Goal: Task Accomplishment & Management: Complete application form

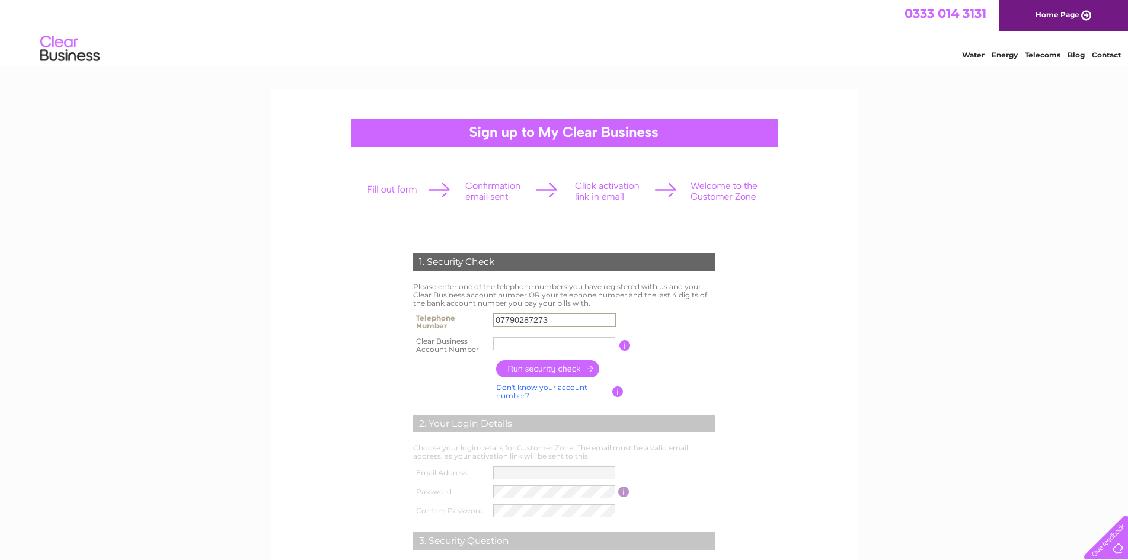
type input "07790287273"
click at [524, 347] on input "text" at bounding box center [554, 344] width 123 height 14
type input "30315893"
click at [559, 369] on input "button" at bounding box center [548, 369] width 104 height 17
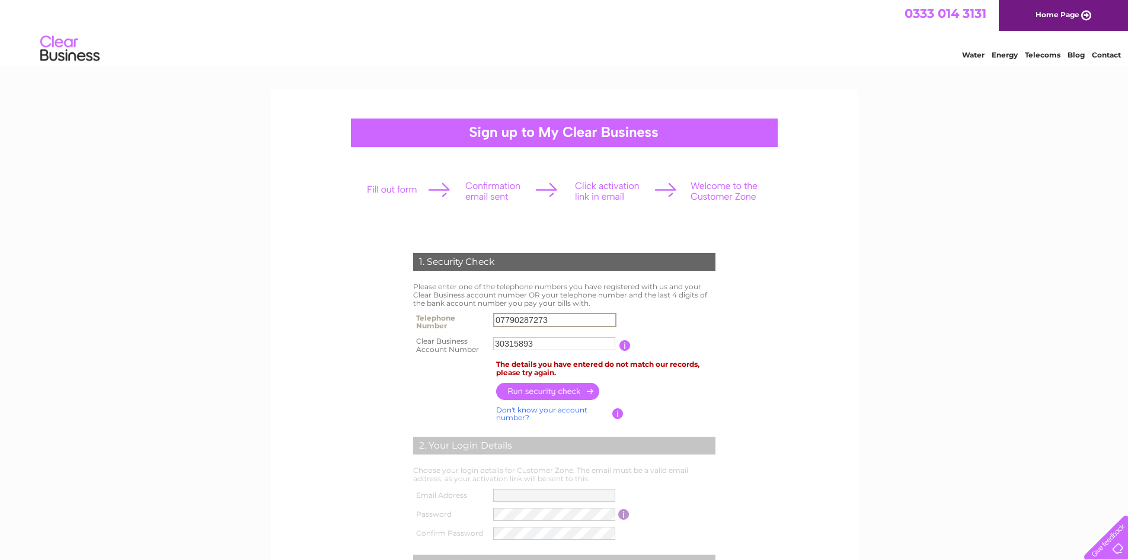
click at [554, 315] on input "07790287273" at bounding box center [554, 320] width 123 height 14
type input "07500057882"
click at [575, 391] on input "button" at bounding box center [548, 391] width 104 height 17
click at [535, 340] on input "30315893" at bounding box center [554, 343] width 122 height 13
type input "3"
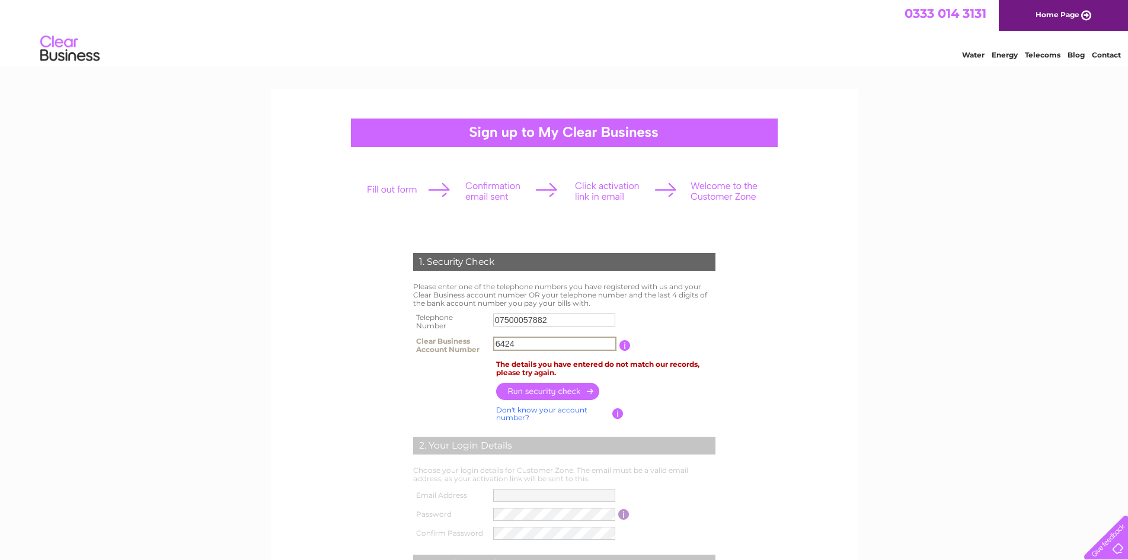
type input "6424"
click at [553, 320] on input "07500057882" at bounding box center [554, 320] width 122 height 13
type input "07790287273"
click at [521, 393] on input "button" at bounding box center [548, 390] width 104 height 17
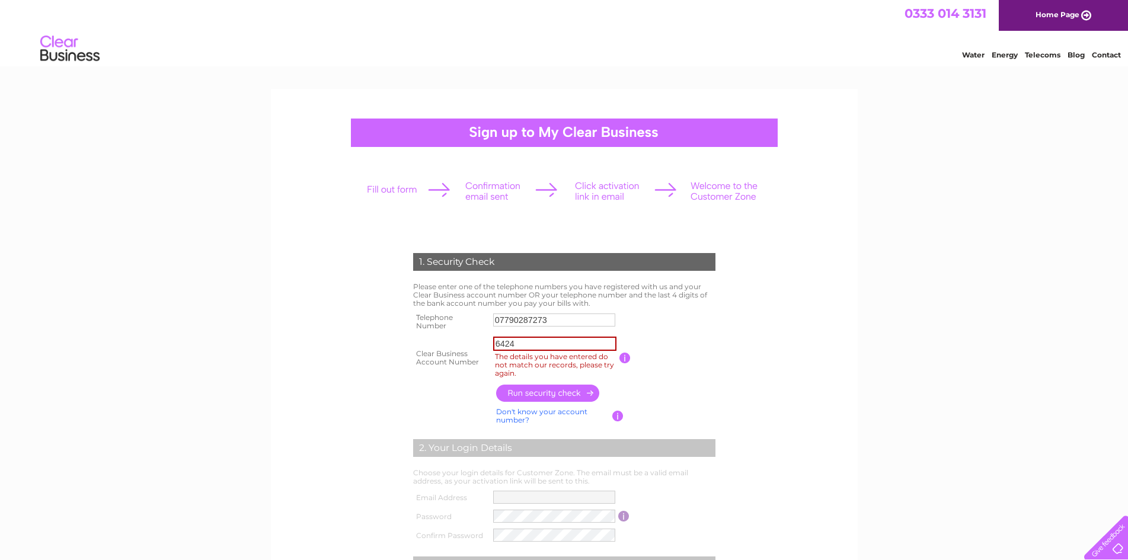
click at [572, 396] on input "button" at bounding box center [548, 393] width 104 height 17
click at [627, 359] on input "button" at bounding box center [625, 358] width 11 height 11
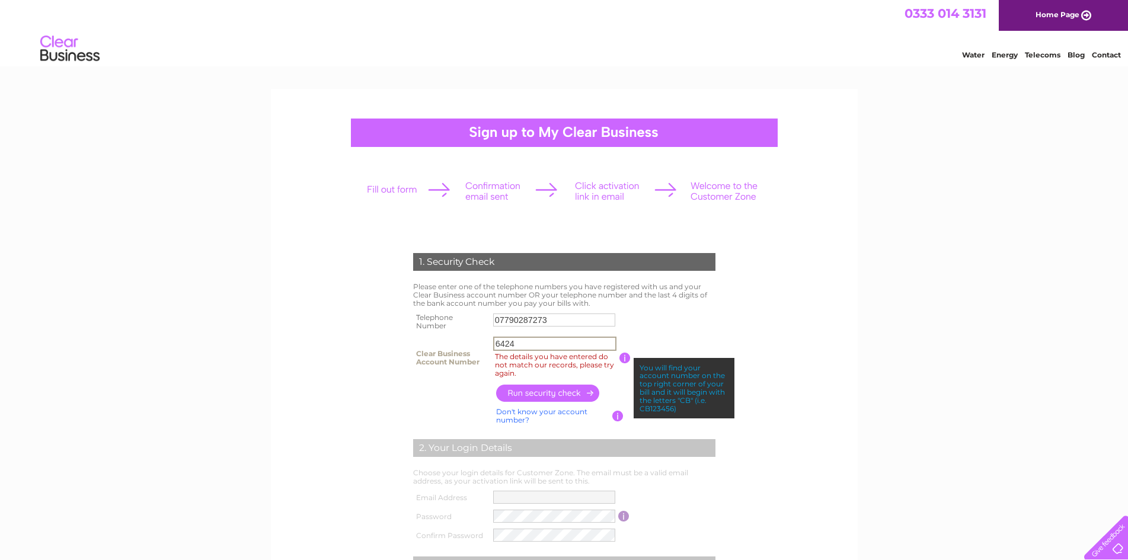
click at [544, 348] on input "6424" at bounding box center [554, 344] width 123 height 14
type input "6"
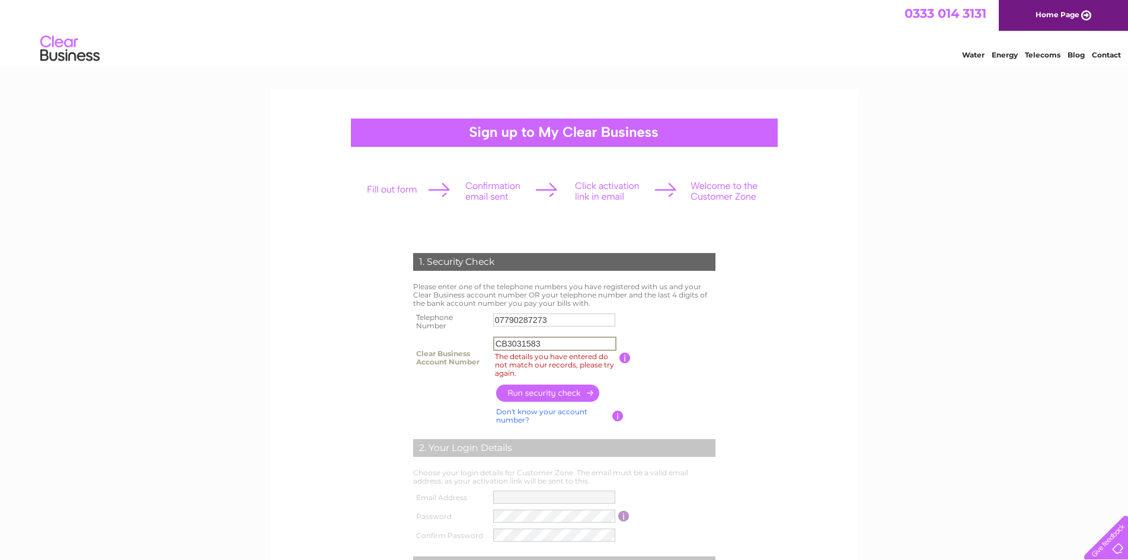
click at [520, 393] on input "button" at bounding box center [548, 393] width 104 height 17
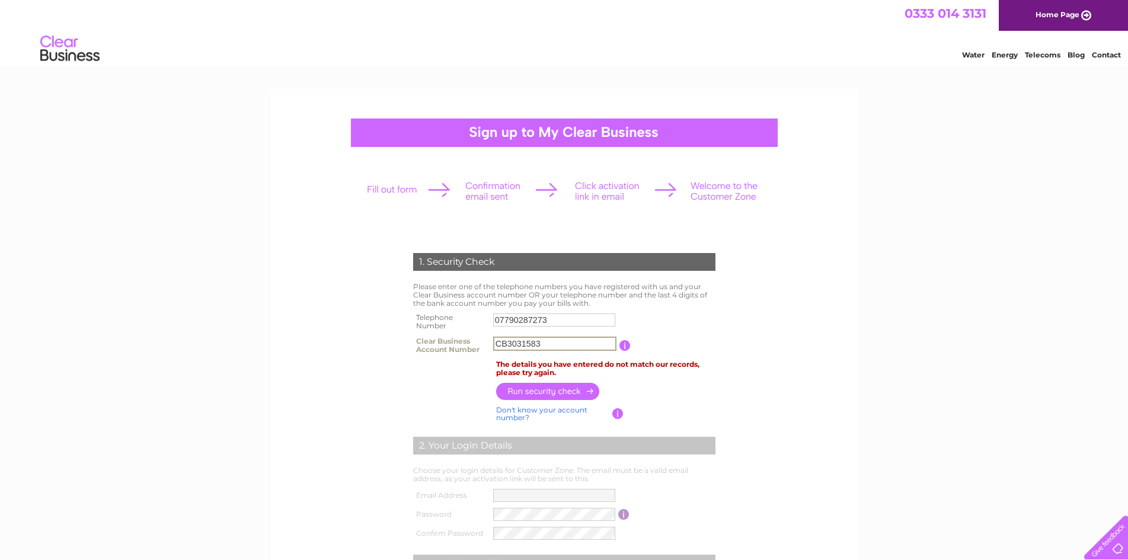
click at [534, 343] on input "CB3031583" at bounding box center [554, 344] width 123 height 14
click at [509, 344] on input "CB3031583" at bounding box center [554, 344] width 123 height 14
click at [522, 342] on input "3031583" at bounding box center [554, 344] width 123 height 14
type input "30315893"
click at [548, 393] on input "button" at bounding box center [548, 391] width 104 height 17
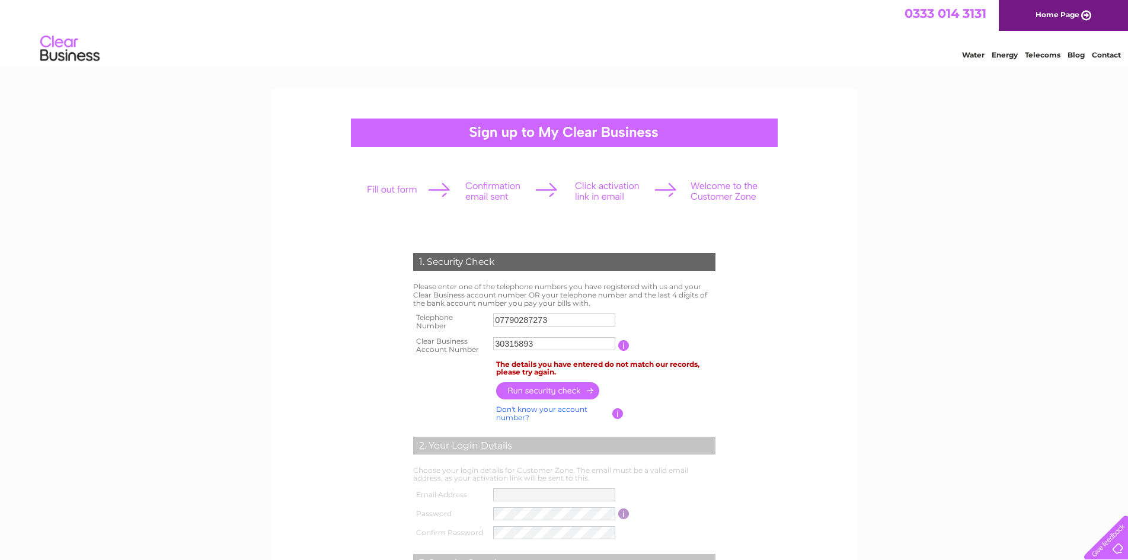
click at [547, 315] on input "07790287273" at bounding box center [554, 320] width 122 height 13
type input "07500057882"
click at [533, 396] on input "button" at bounding box center [548, 390] width 104 height 17
click at [624, 349] on input "button" at bounding box center [623, 345] width 11 height 11
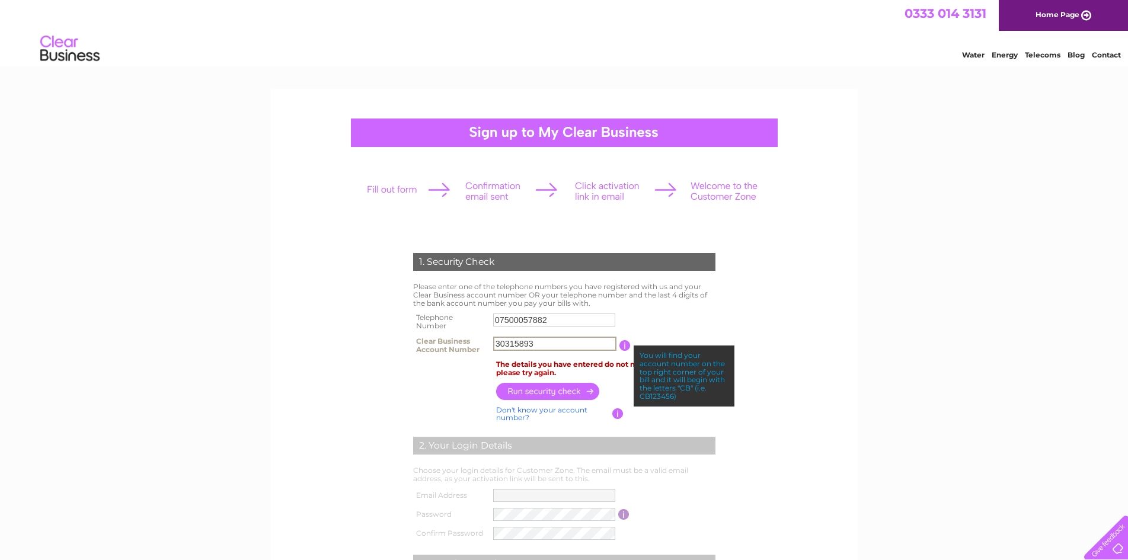
click at [541, 346] on input "30315893" at bounding box center [554, 344] width 123 height 14
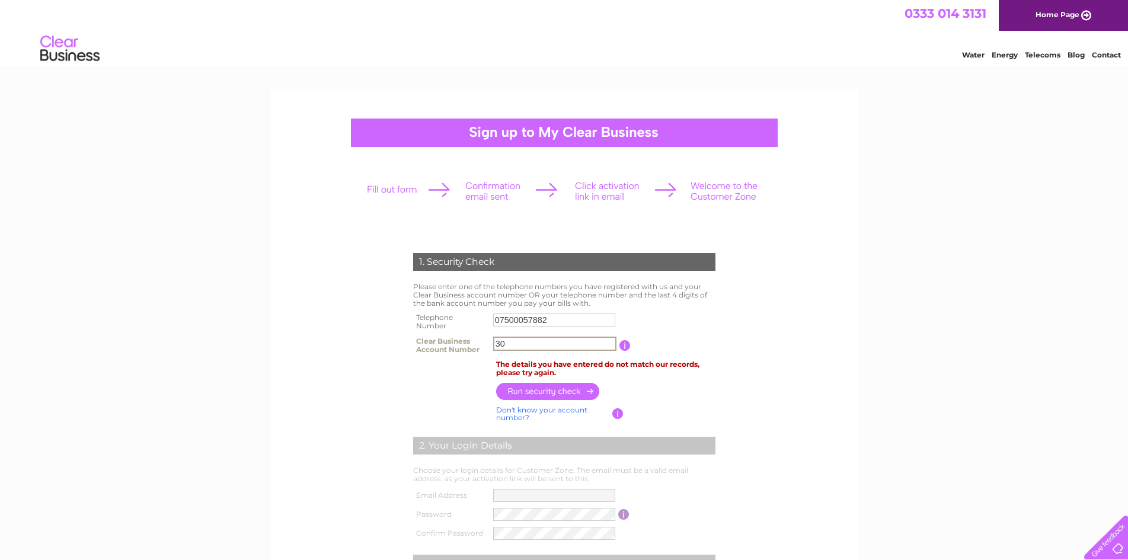
type input "3"
type input "6424"
click at [544, 387] on input "button" at bounding box center [548, 390] width 104 height 17
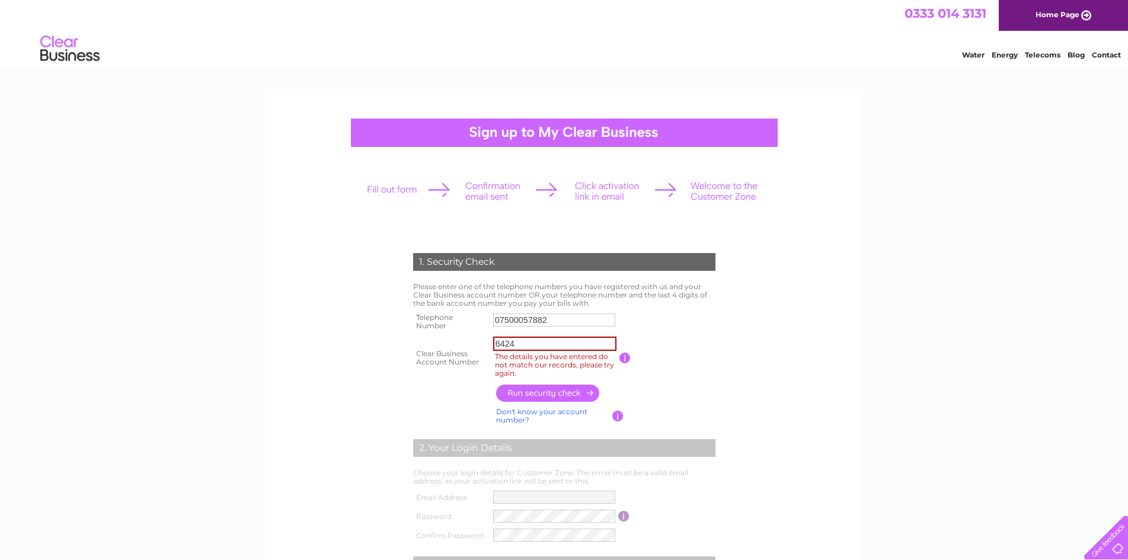
click at [511, 422] on link "Don't know your account number?" at bounding box center [541, 415] width 91 height 17
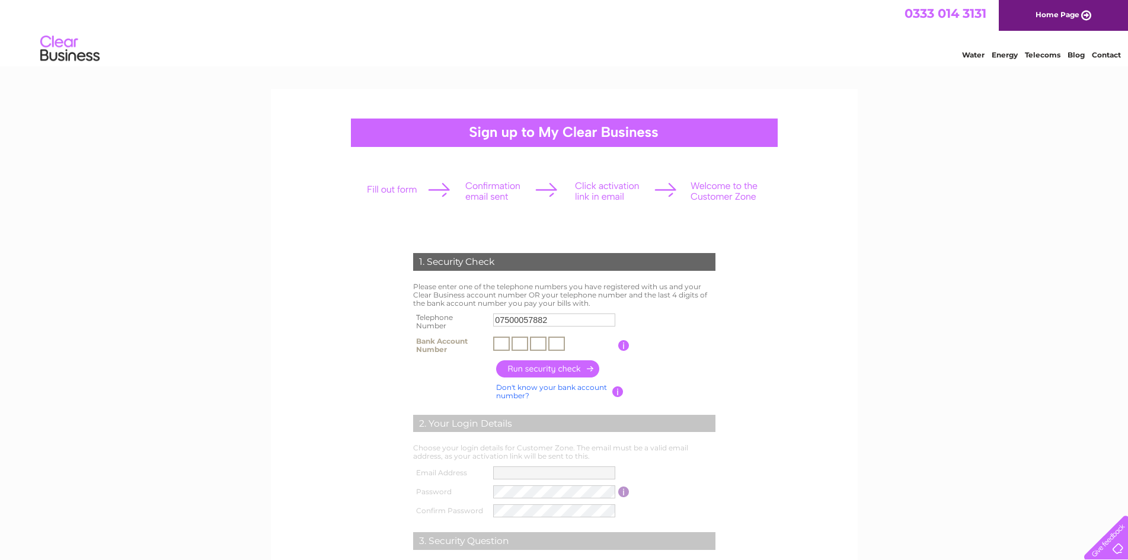
click at [502, 345] on input "text" at bounding box center [501, 344] width 17 height 14
type input "6"
click at [521, 348] on input "text" at bounding box center [520, 344] width 17 height 14
type input "4"
click at [547, 338] on td "6 4" at bounding box center [554, 346] width 128 height 24
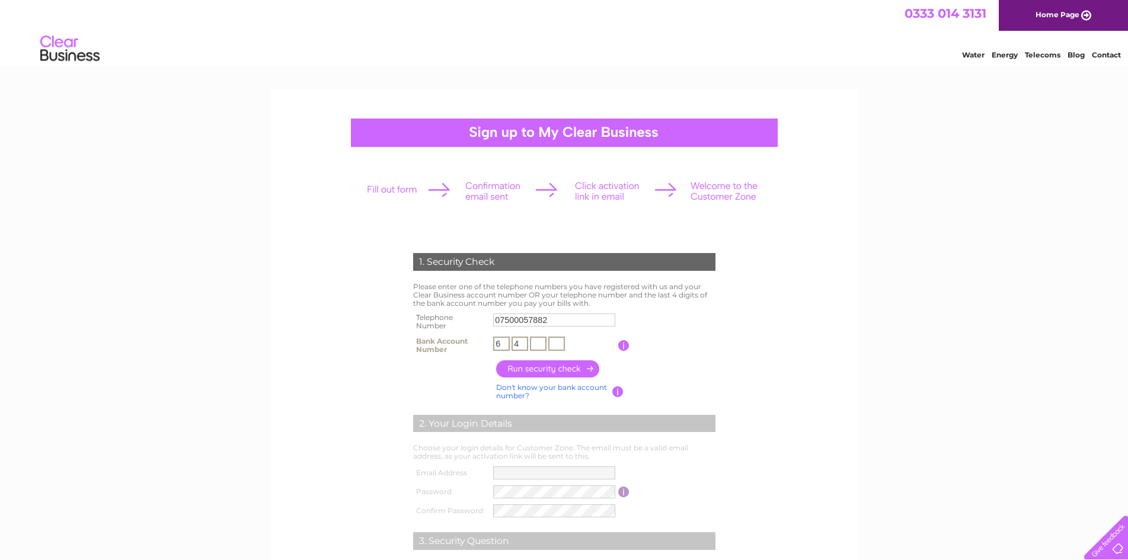
click at [537, 344] on input "text" at bounding box center [538, 344] width 17 height 14
type input "2"
click at [567, 345] on td "6 4 2" at bounding box center [554, 346] width 128 height 24
click at [554, 344] on input "text" at bounding box center [556, 344] width 17 height 14
type input "4"
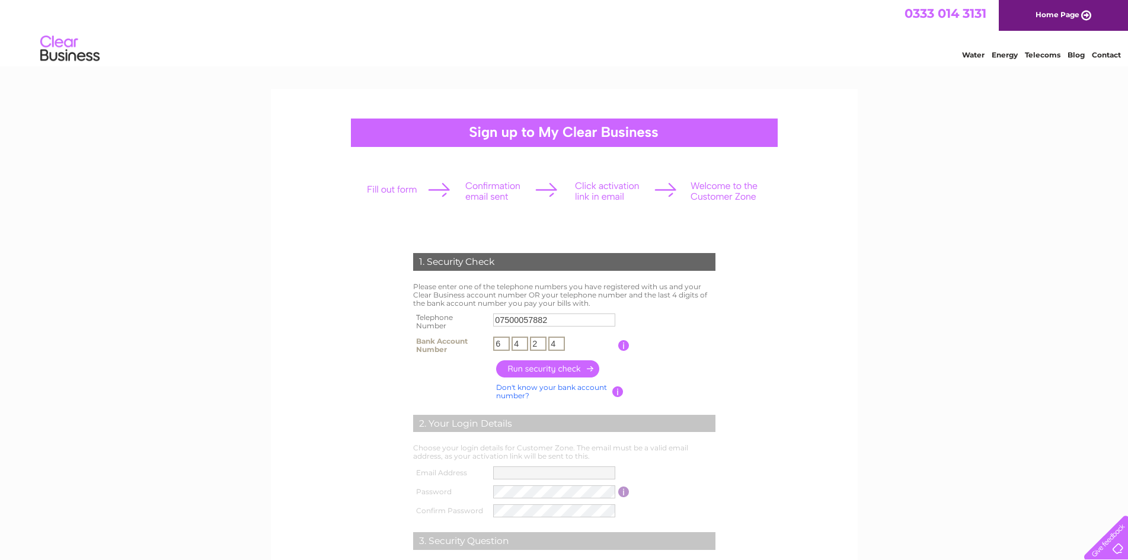
click at [562, 325] on input "07500057882" at bounding box center [554, 320] width 122 height 13
type input "07790287273"
click at [549, 372] on input "button" at bounding box center [548, 369] width 104 height 17
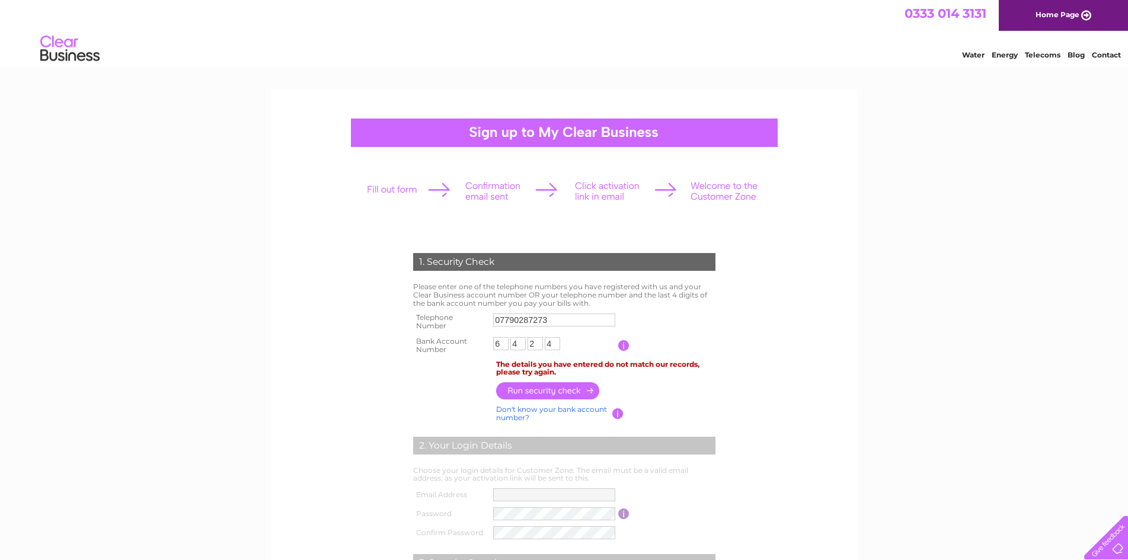
click at [532, 396] on input "button" at bounding box center [548, 390] width 104 height 17
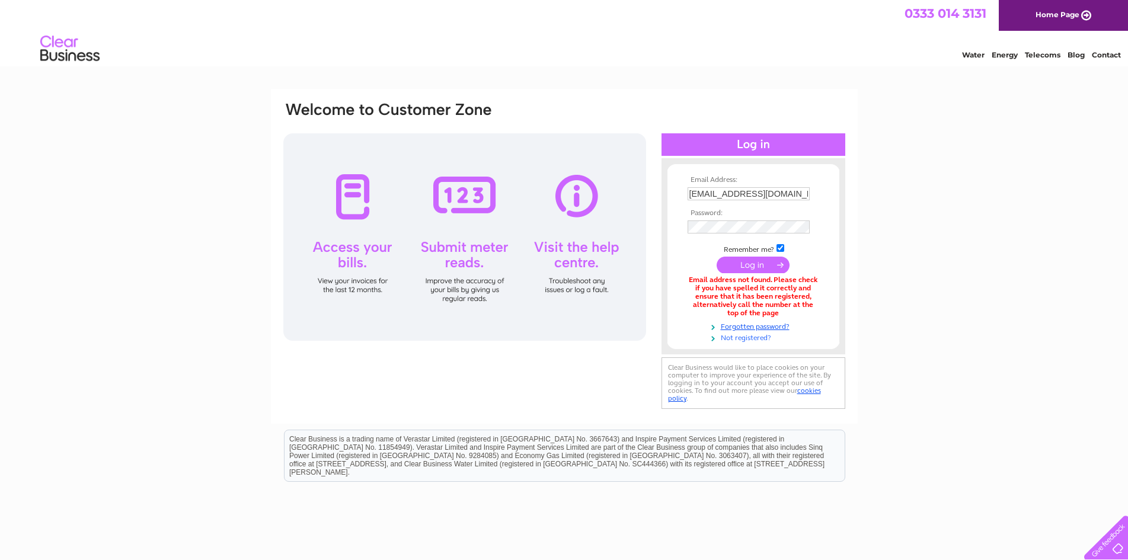
click at [729, 336] on link "Not registered?" at bounding box center [755, 336] width 135 height 11
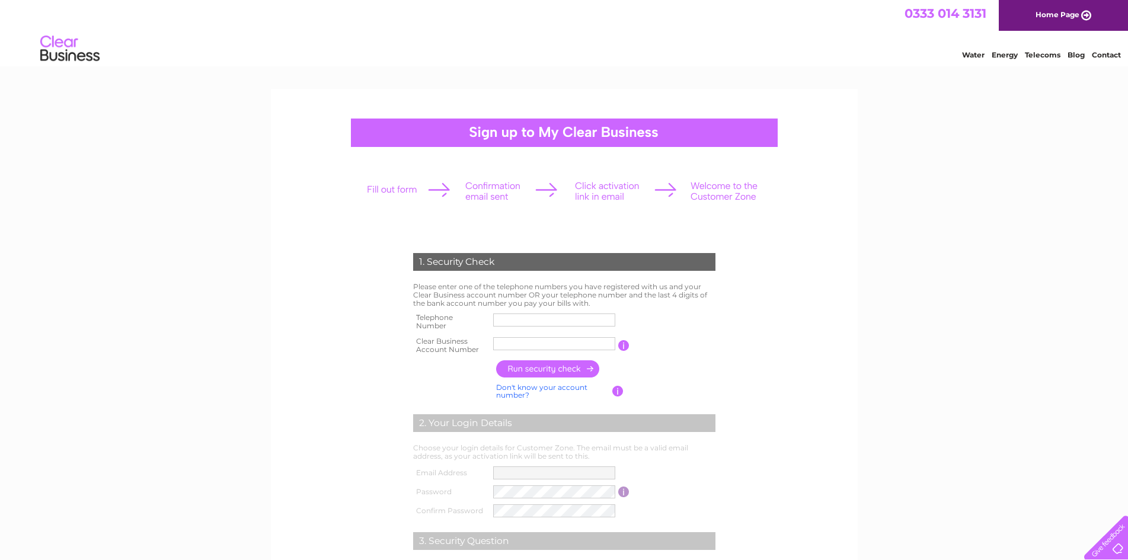
click at [473, 129] on div at bounding box center [564, 133] width 427 height 28
click at [505, 318] on input "text" at bounding box center [554, 320] width 122 height 13
type input "07500057882"
click at [522, 349] on input "text" at bounding box center [554, 344] width 123 height 14
click at [497, 343] on input "30315893" at bounding box center [554, 344] width 123 height 14
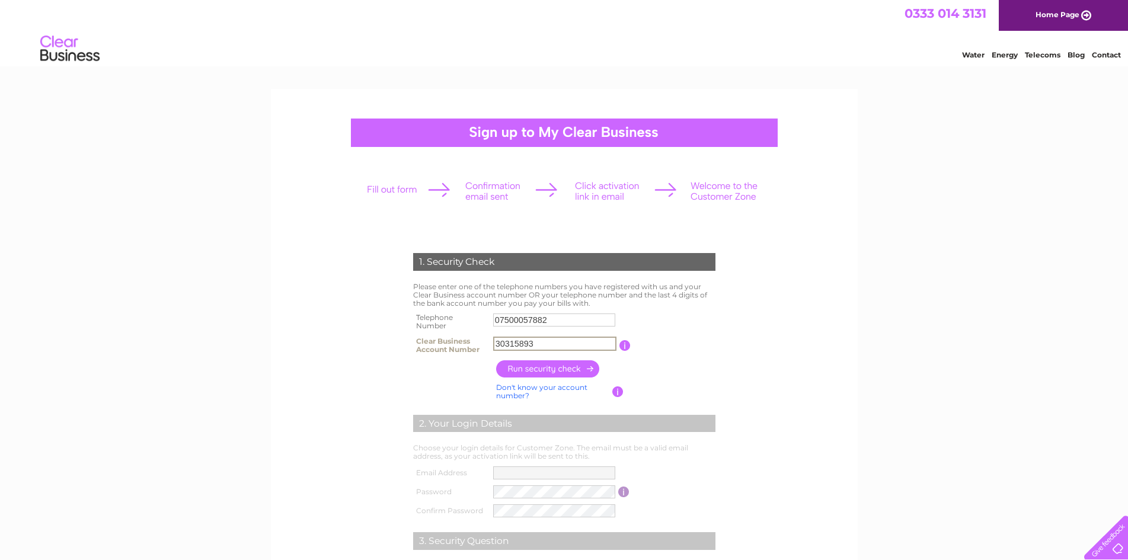
type input "30315893"
click at [571, 361] on input "button" at bounding box center [548, 369] width 104 height 17
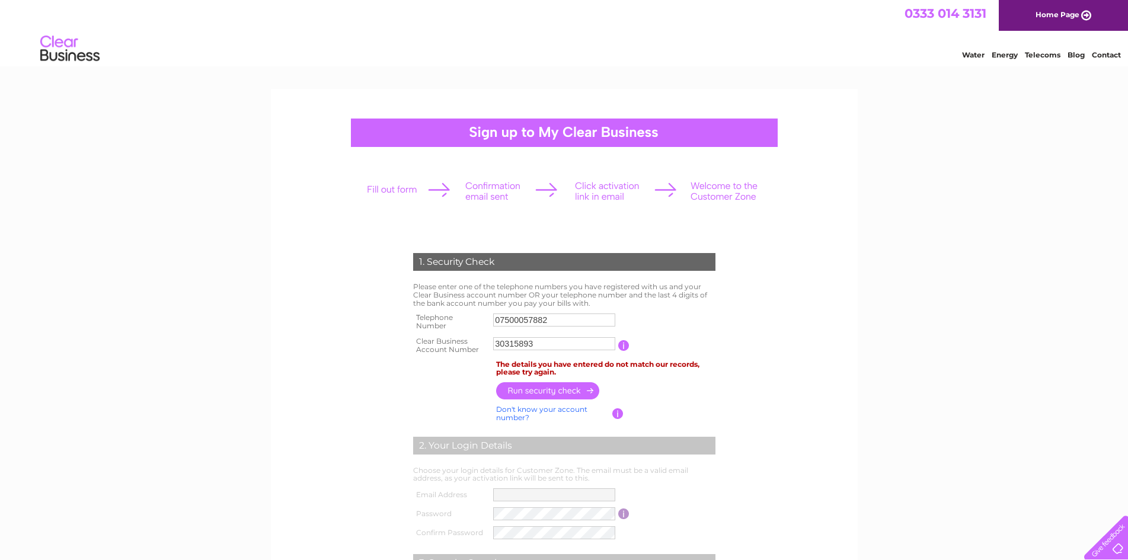
click at [625, 347] on input "button" at bounding box center [623, 345] width 11 height 11
click at [569, 314] on input "07500057882" at bounding box center [554, 320] width 122 height 13
type input "0"
type input "07790287273"
click at [520, 394] on input "button" at bounding box center [548, 391] width 104 height 17
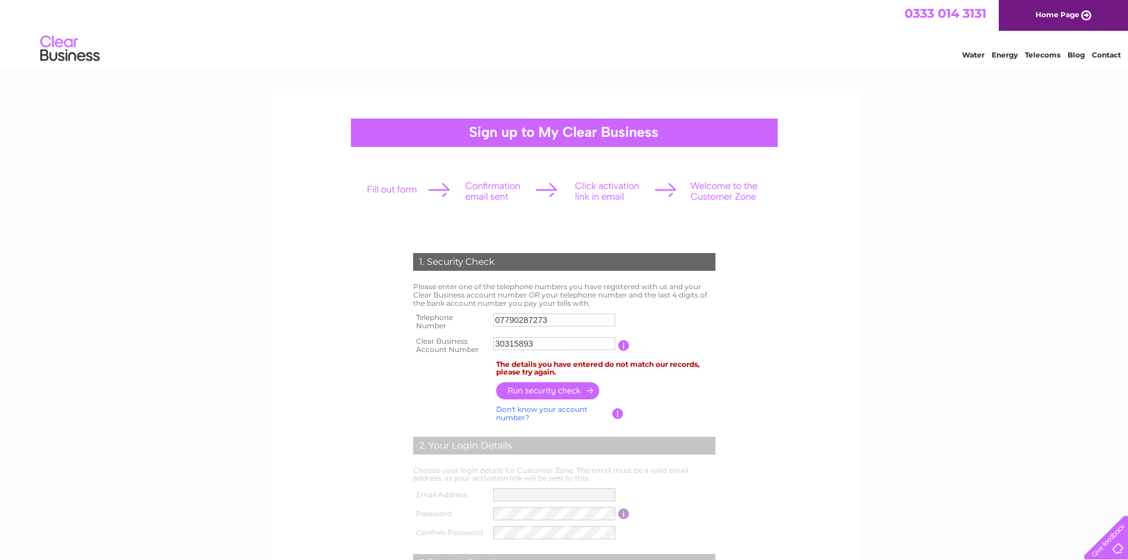
click at [520, 394] on input "button" at bounding box center [548, 390] width 104 height 17
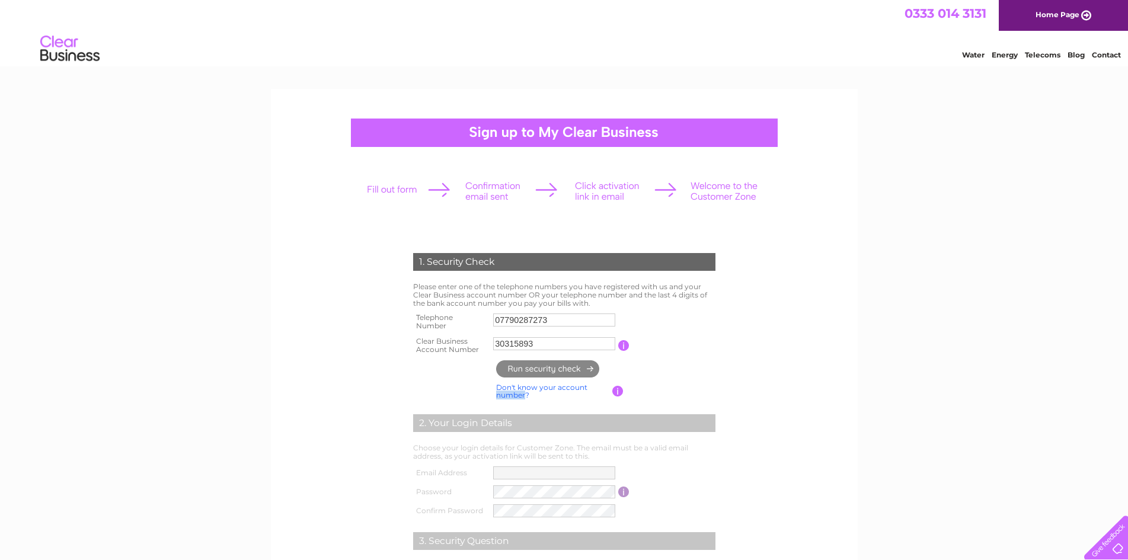
click at [520, 394] on link "Don't know your account number?" at bounding box center [541, 391] width 91 height 17
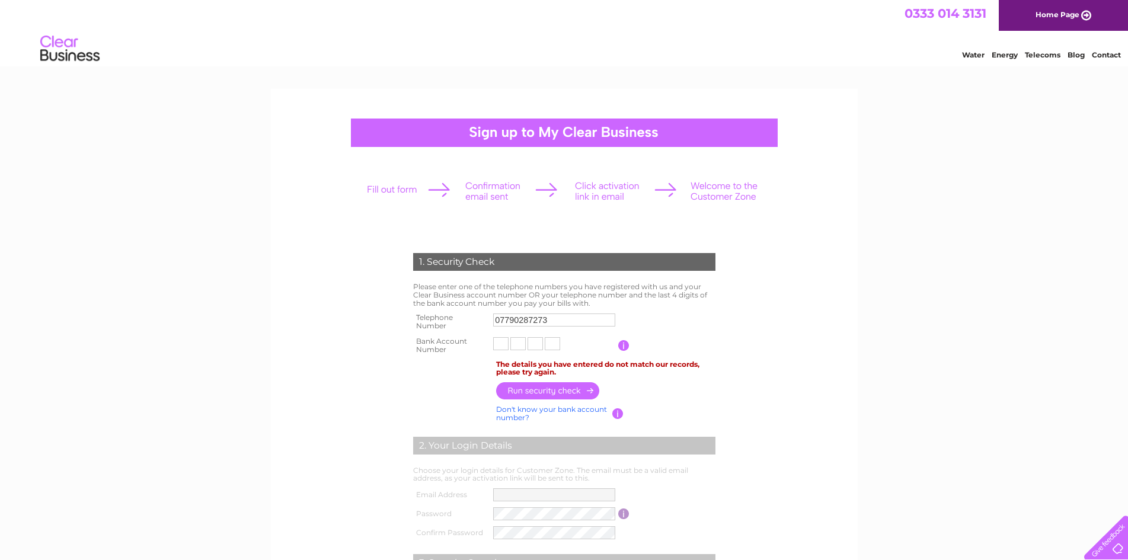
click at [520, 394] on input "button" at bounding box center [548, 390] width 104 height 17
click at [520, 394] on td at bounding box center [605, 390] width 225 height 23
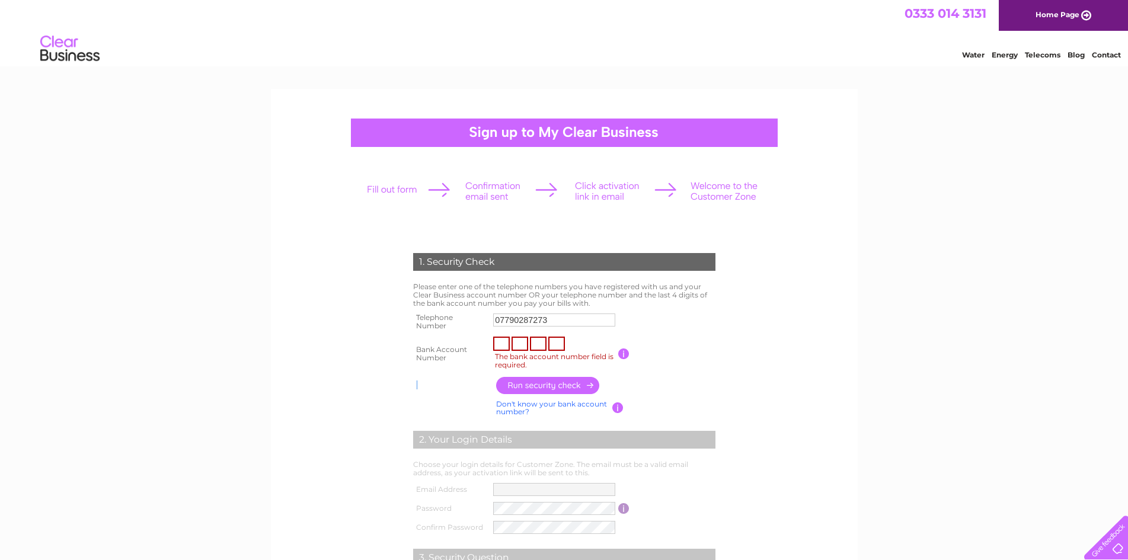
click at [520, 394] on td at bounding box center [605, 385] width 225 height 23
click at [503, 349] on input "The bank account number field is required." at bounding box center [501, 344] width 17 height 14
type input "6"
click at [519, 342] on input "text" at bounding box center [520, 344] width 17 height 14
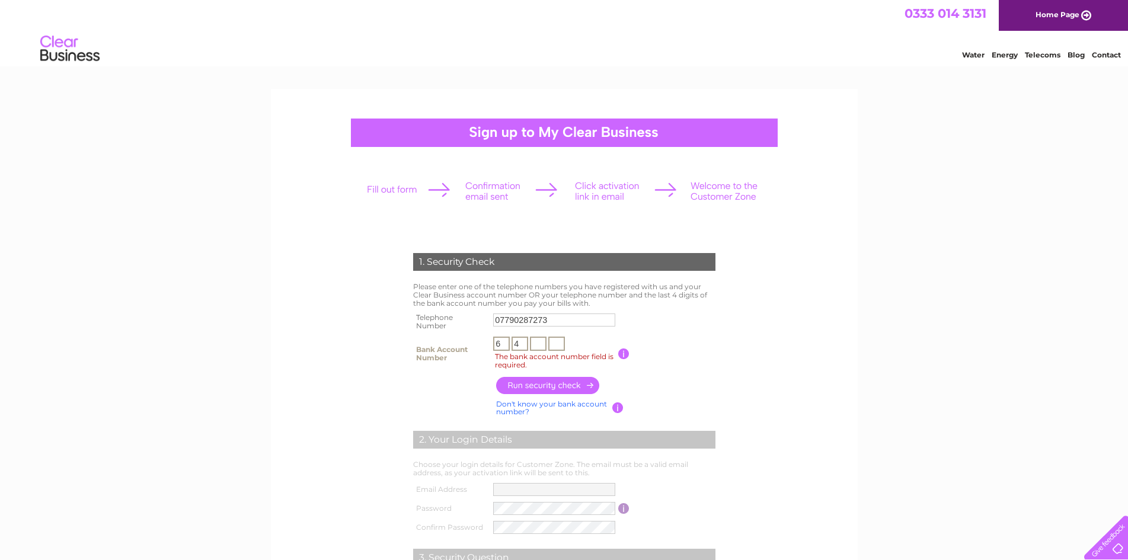
type input "4"
click at [543, 343] on input "text" at bounding box center [538, 344] width 17 height 14
type input "2"
click at [560, 343] on input "text" at bounding box center [556, 344] width 17 height 14
type input "4"
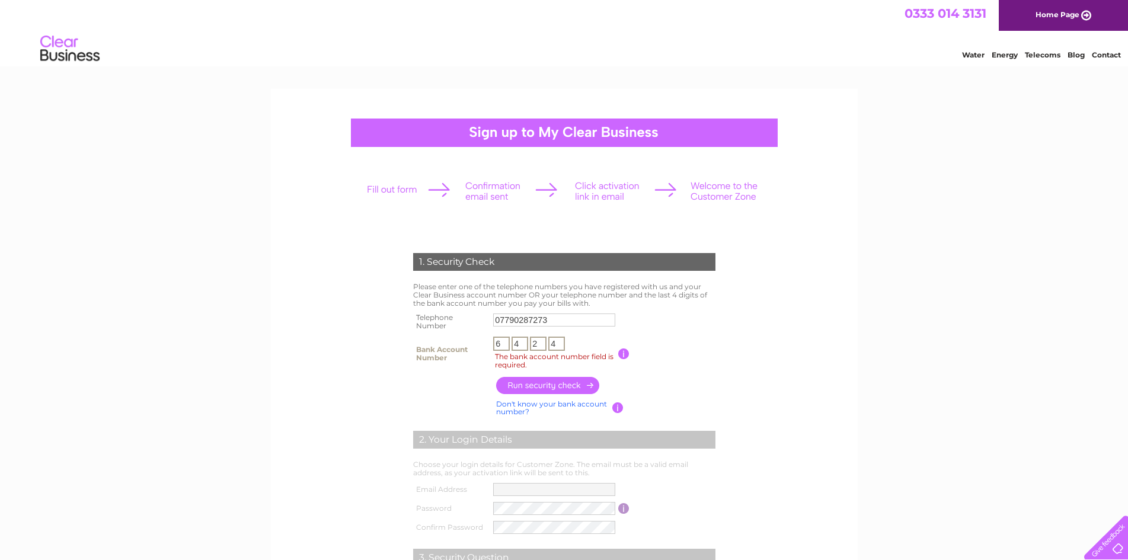
click at [576, 390] on input "button" at bounding box center [548, 385] width 104 height 17
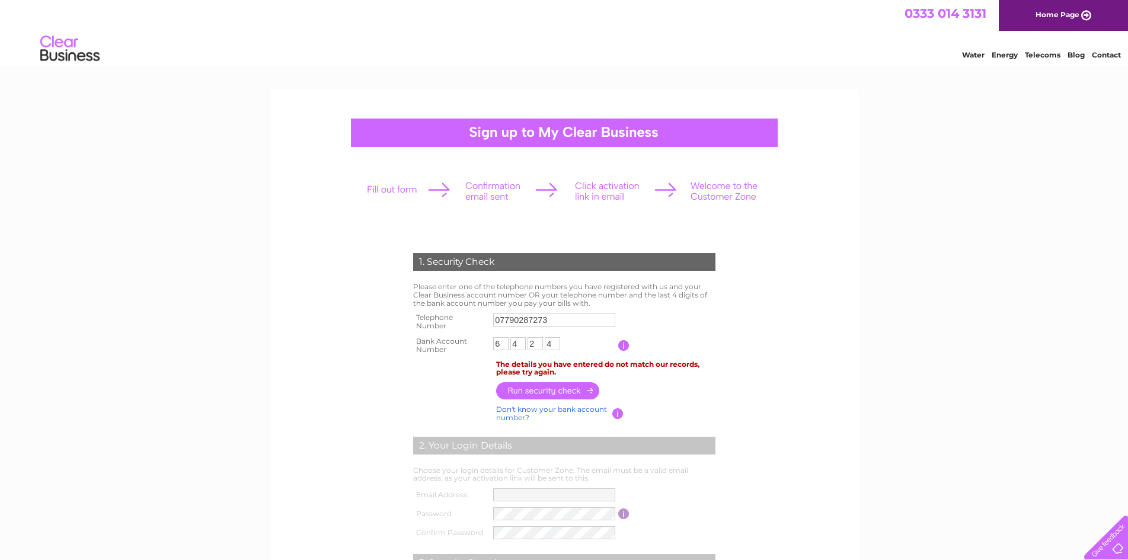
click at [584, 392] on input "button" at bounding box center [548, 390] width 104 height 17
drag, startPoint x: 637, startPoint y: 331, endPoint x: 607, endPoint y: 355, distance: 38.8
click at [623, 345] on table "Telephone Number 07790287273 Clear Business Account Number You will find your a…" at bounding box center [564, 333] width 308 height 47
click at [624, 345] on input "button" at bounding box center [623, 345] width 11 height 11
click at [624, 327] on table "Telephone Number 07790287273 Clear Business Account Number You will find your a…" at bounding box center [564, 333] width 308 height 47
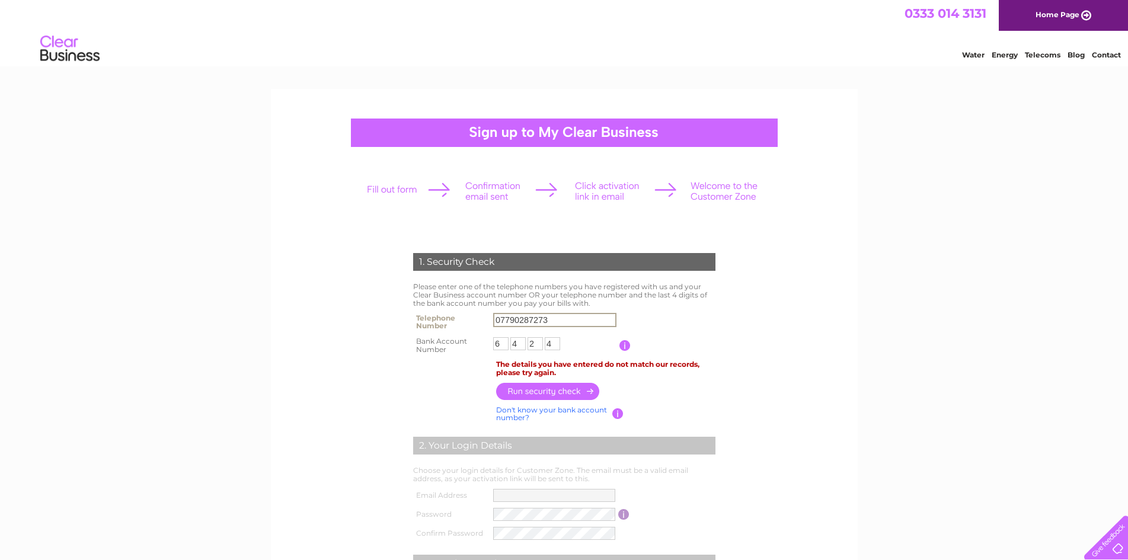
click at [614, 334] on tbody "Telephone Number 07790287273 Clear Business Account Number You will find your a…" at bounding box center [564, 333] width 308 height 47
drag, startPoint x: 614, startPoint y: 334, endPoint x: 546, endPoint y: 378, distance: 81.4
click at [546, 378] on div "1. Security Check Please enter one of the telephone numbers you have registered…" at bounding box center [564, 456] width 358 height 430
drag, startPoint x: 538, startPoint y: 374, endPoint x: 507, endPoint y: 366, distance: 32.2
click at [525, 374] on div "1. Security Check Please enter one of the telephone numbers you have registered…" at bounding box center [564, 456] width 358 height 430
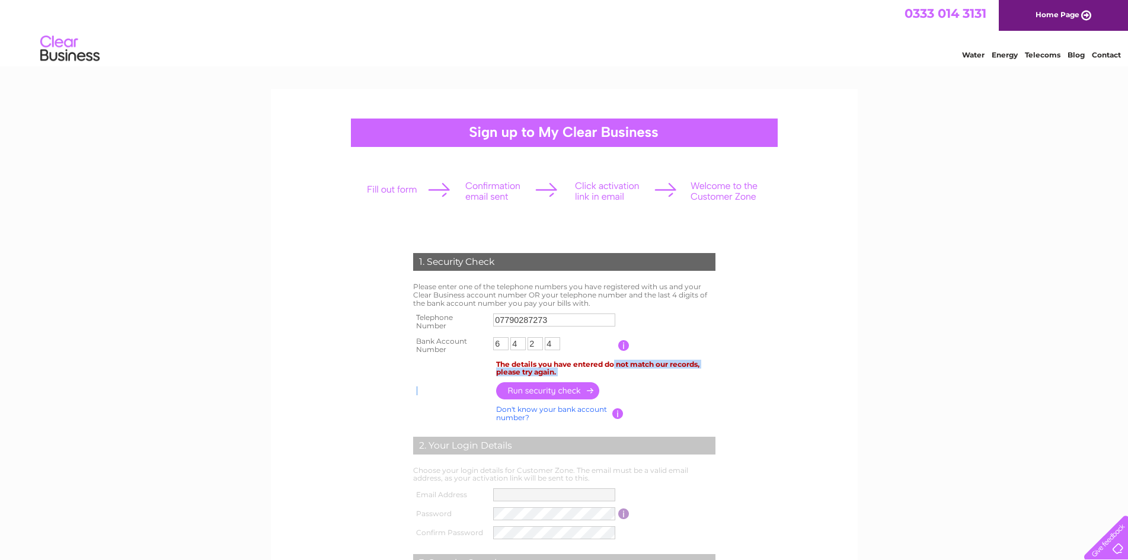
drag, startPoint x: 507, startPoint y: 366, endPoint x: 524, endPoint y: 388, distance: 27.0
click at [505, 397] on div "1. Security Check Please enter one of the telephone numbers you have registered…" at bounding box center [564, 456] width 358 height 430
drag, startPoint x: 524, startPoint y: 388, endPoint x: 572, endPoint y: 398, distance: 49.8
click at [554, 427] on div "1. Security Check Please enter one of the telephone numbers you have registered…" at bounding box center [564, 456] width 358 height 430
drag, startPoint x: 572, startPoint y: 398, endPoint x: 572, endPoint y: 448, distance: 49.8
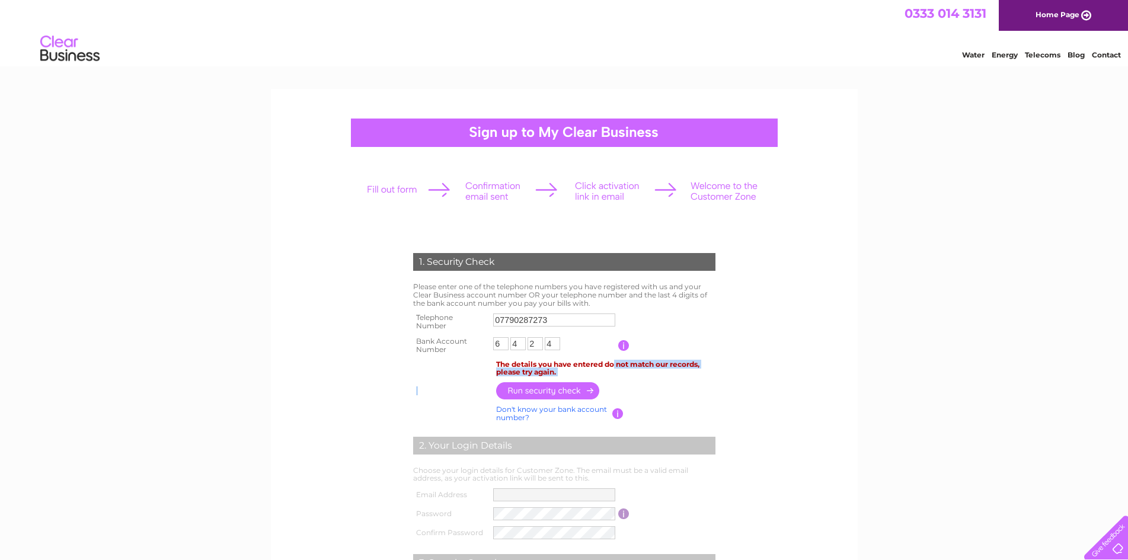
click at [572, 448] on div "1. Security Check Please enter one of the telephone numbers you have registered…" at bounding box center [564, 456] width 358 height 430
click at [536, 438] on div "2. Your Login Details" at bounding box center [564, 446] width 302 height 18
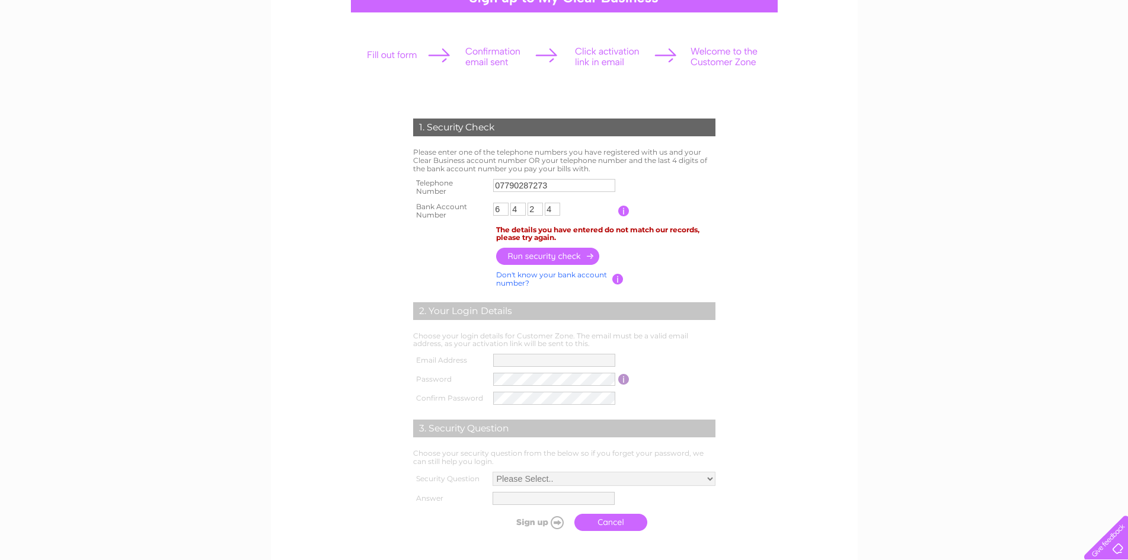
scroll to position [158, 0]
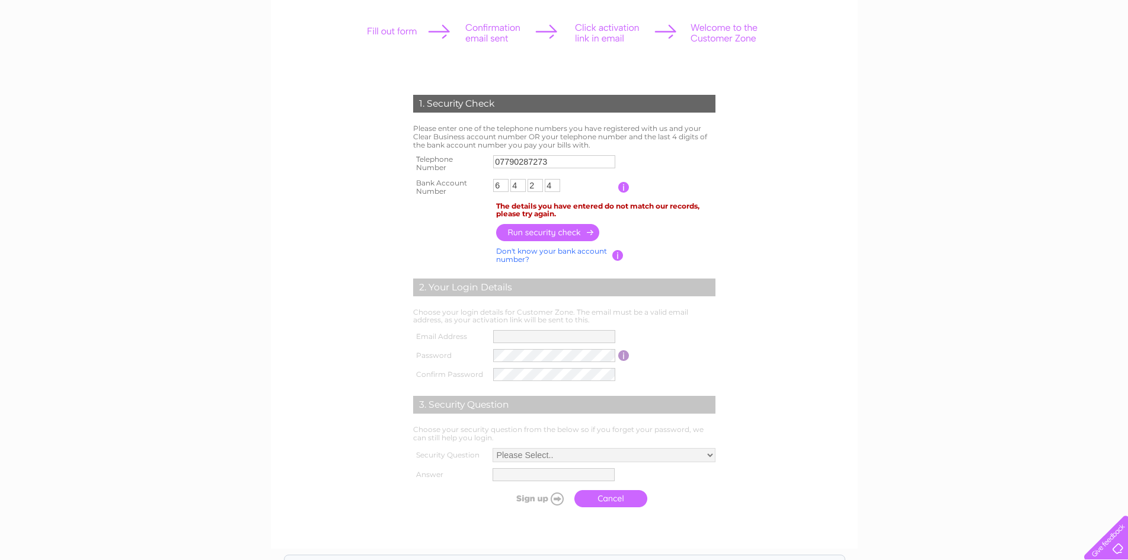
click at [658, 291] on div "2. Your Login Details" at bounding box center [564, 288] width 302 height 18
click at [432, 420] on td "3. Security Question" at bounding box center [564, 403] width 308 height 39
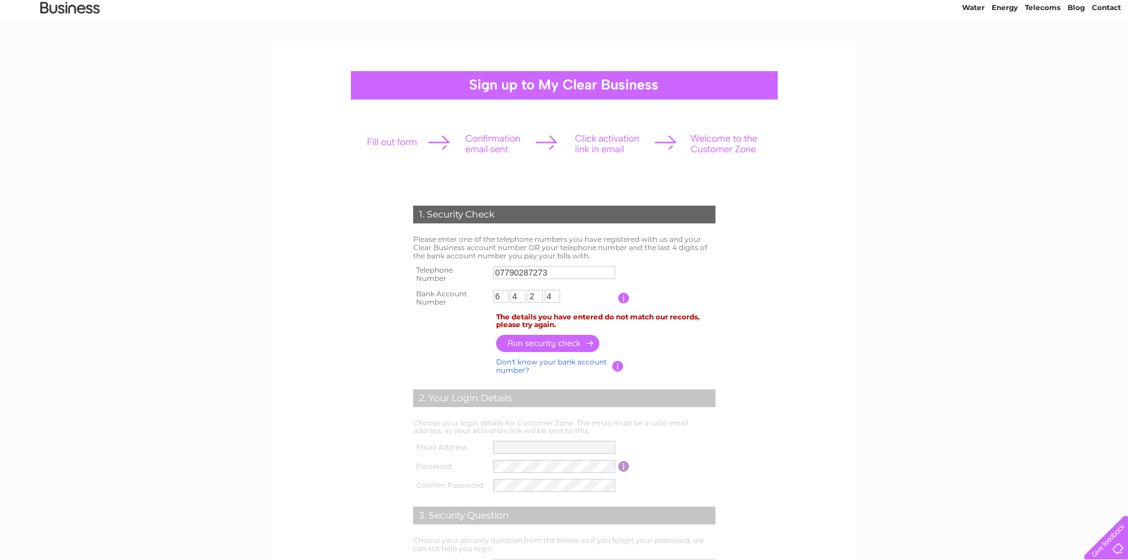
scroll to position [0, 0]
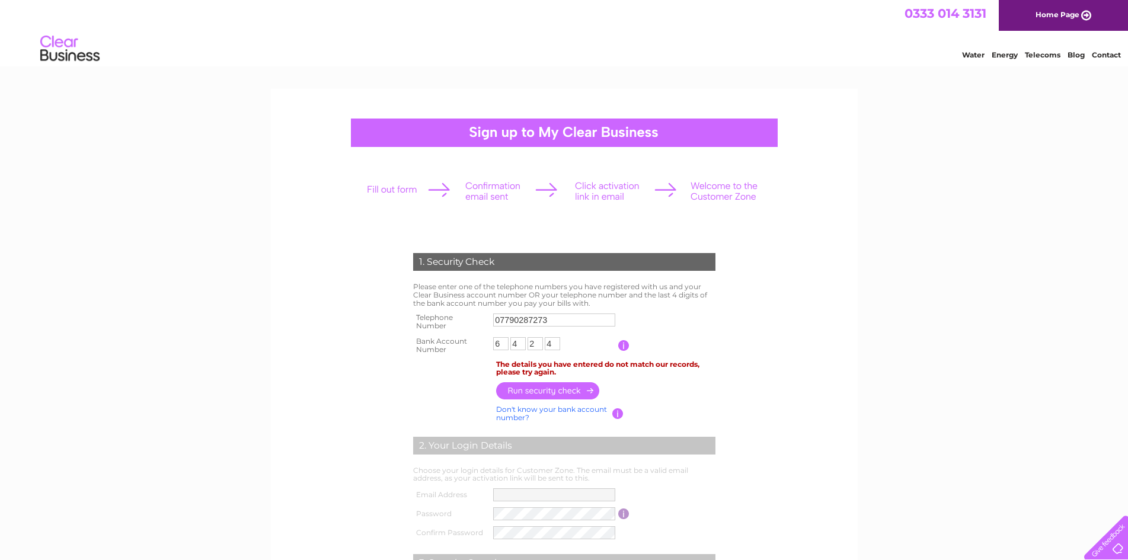
click at [493, 129] on div at bounding box center [564, 133] width 427 height 28
click at [493, 130] on div at bounding box center [564, 133] width 427 height 28
click at [1055, 16] on link "Home Page" at bounding box center [1063, 15] width 129 height 31
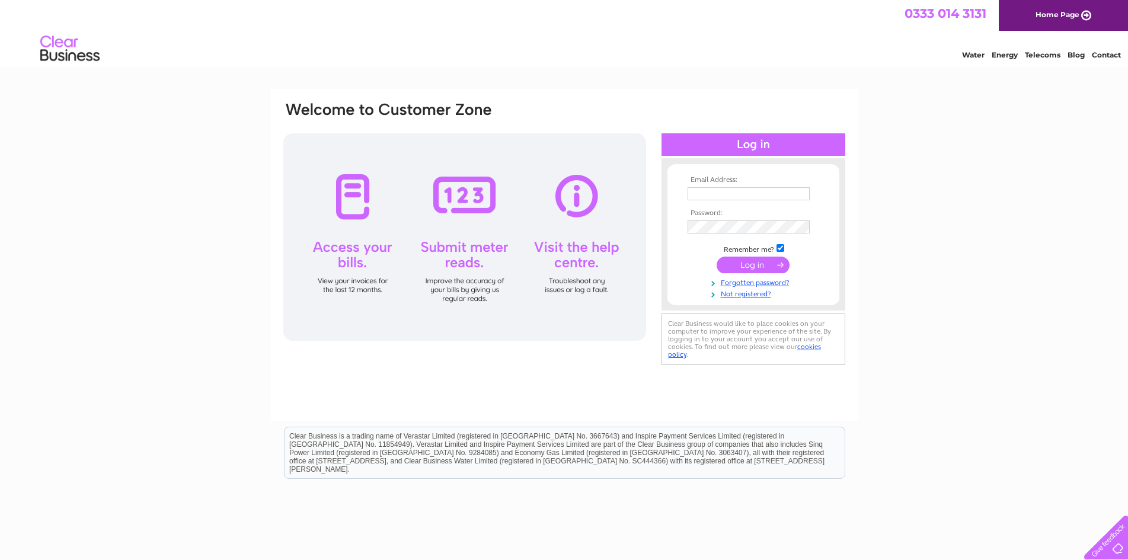
click at [760, 142] on div at bounding box center [754, 144] width 184 height 23
click at [783, 246] on input "checkbox" at bounding box center [781, 248] width 8 height 8
click at [775, 240] on td at bounding box center [754, 240] width 138 height 6
click at [778, 245] on input "checkbox" at bounding box center [781, 248] width 8 height 8
checkbox input "true"
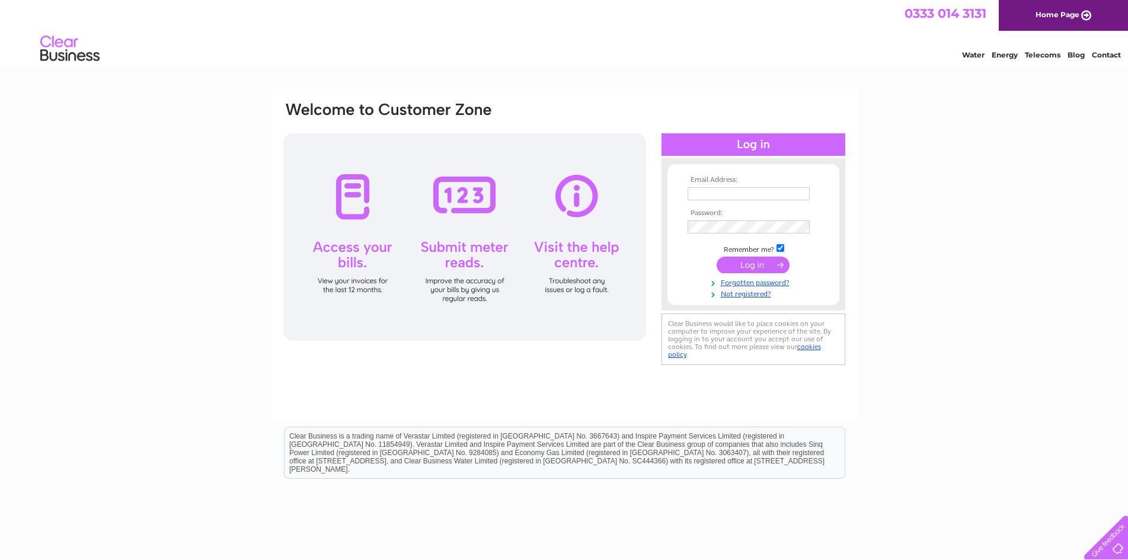
click at [371, 193] on div at bounding box center [464, 237] width 363 height 208
drag, startPoint x: 435, startPoint y: 188, endPoint x: 532, endPoint y: 196, distance: 97.0
click at [458, 188] on div at bounding box center [464, 237] width 363 height 208
click at [757, 294] on link "Not registered?" at bounding box center [755, 293] width 135 height 11
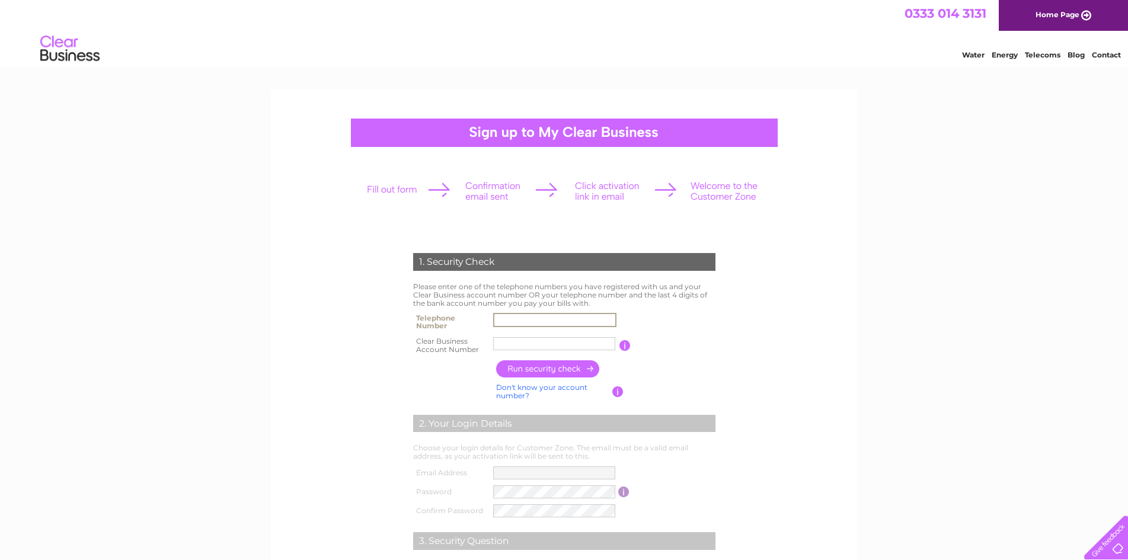
click at [556, 323] on input "text" at bounding box center [554, 320] width 123 height 14
click at [507, 342] on input "text" at bounding box center [554, 344] width 123 height 14
type input "30315893"
click at [563, 365] on input "button" at bounding box center [548, 369] width 104 height 17
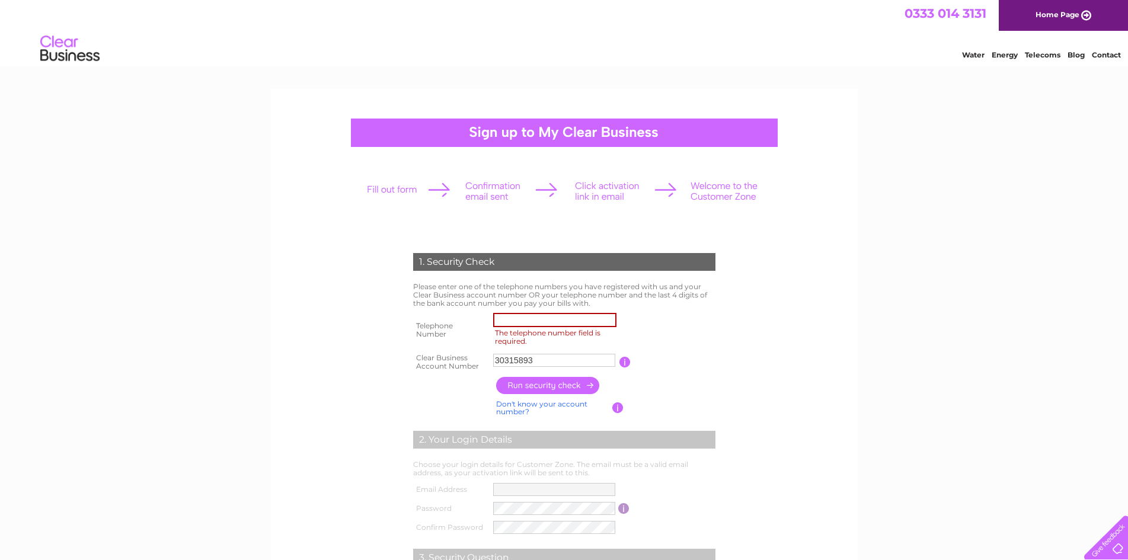
click at [563, 317] on input "The telephone number field is required." at bounding box center [554, 320] width 123 height 14
click at [523, 384] on input "button" at bounding box center [548, 385] width 104 height 17
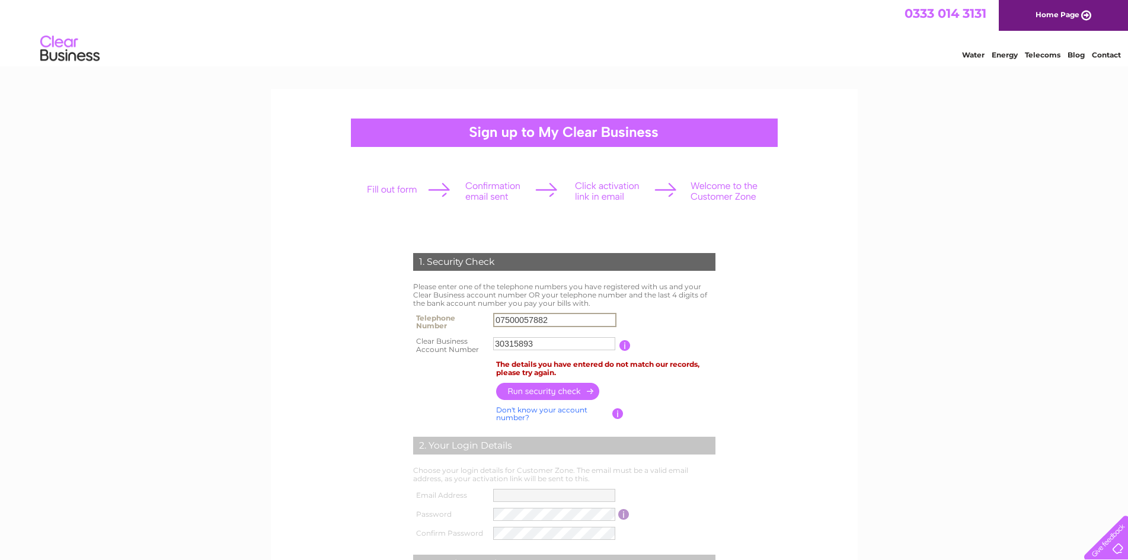
click at [573, 316] on input "07500057882" at bounding box center [554, 320] width 123 height 14
type input "07790287273"
drag, startPoint x: 570, startPoint y: 382, endPoint x: 565, endPoint y: 388, distance: 8.0
click at [570, 382] on td at bounding box center [605, 391] width 225 height 23
click at [565, 388] on input "button" at bounding box center [548, 390] width 104 height 17
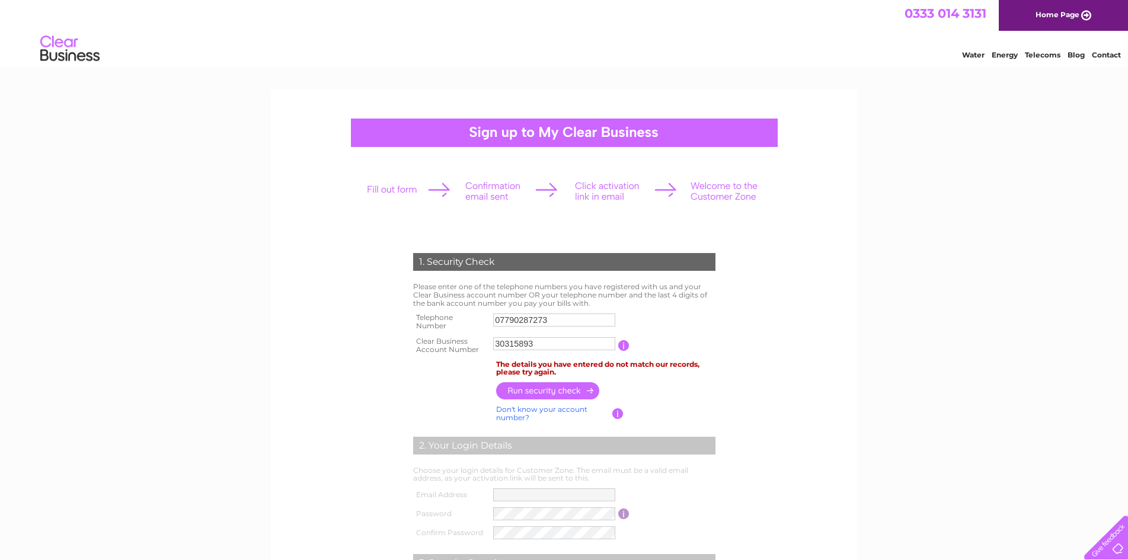
click at [535, 409] on link "Don't know your account number?" at bounding box center [541, 413] width 91 height 17
click at [499, 347] on input "text" at bounding box center [500, 343] width 15 height 13
type input "5"
click at [520, 346] on input "text" at bounding box center [520, 344] width 17 height 14
type input "5"
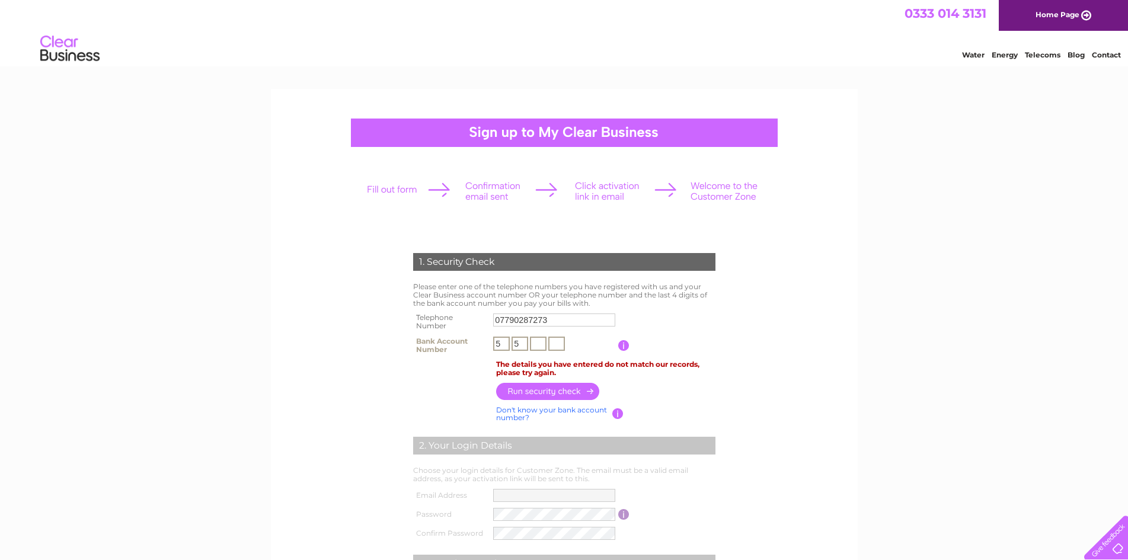
click at [541, 347] on input "text" at bounding box center [538, 344] width 17 height 14
type input "0"
click at [562, 341] on input "text" at bounding box center [556, 344] width 17 height 14
type input "8"
click at [536, 394] on input "button" at bounding box center [548, 391] width 104 height 17
